Goal: Task Accomplishment & Management: Manage account settings

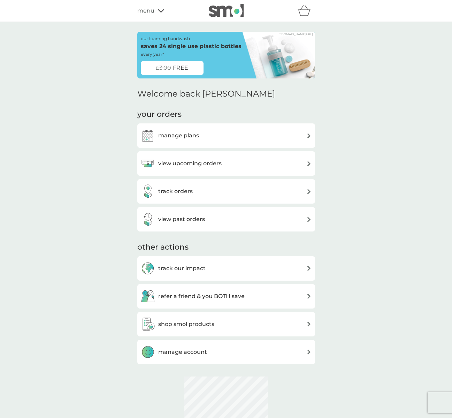
click at [186, 135] on h3 "manage plans" at bounding box center [178, 135] width 41 height 9
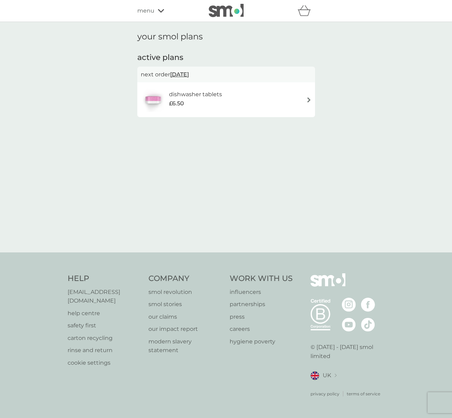
click at [235, 92] on div "dishwasher tablets £6.50" at bounding box center [226, 100] width 171 height 24
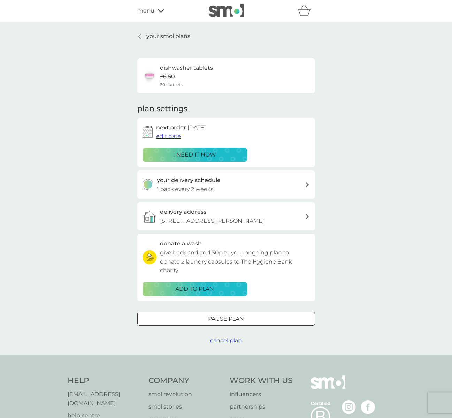
click at [219, 189] on div "your delivery schedule 1 pack every 2 weeks" at bounding box center [231, 185] width 148 height 18
select select "14"
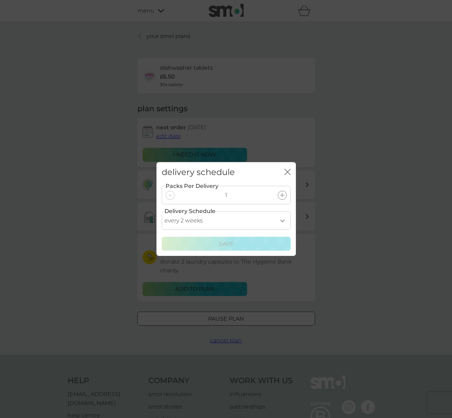
click at [286, 173] on icon "close" at bounding box center [287, 172] width 6 height 6
